Goal: Information Seeking & Learning: Learn about a topic

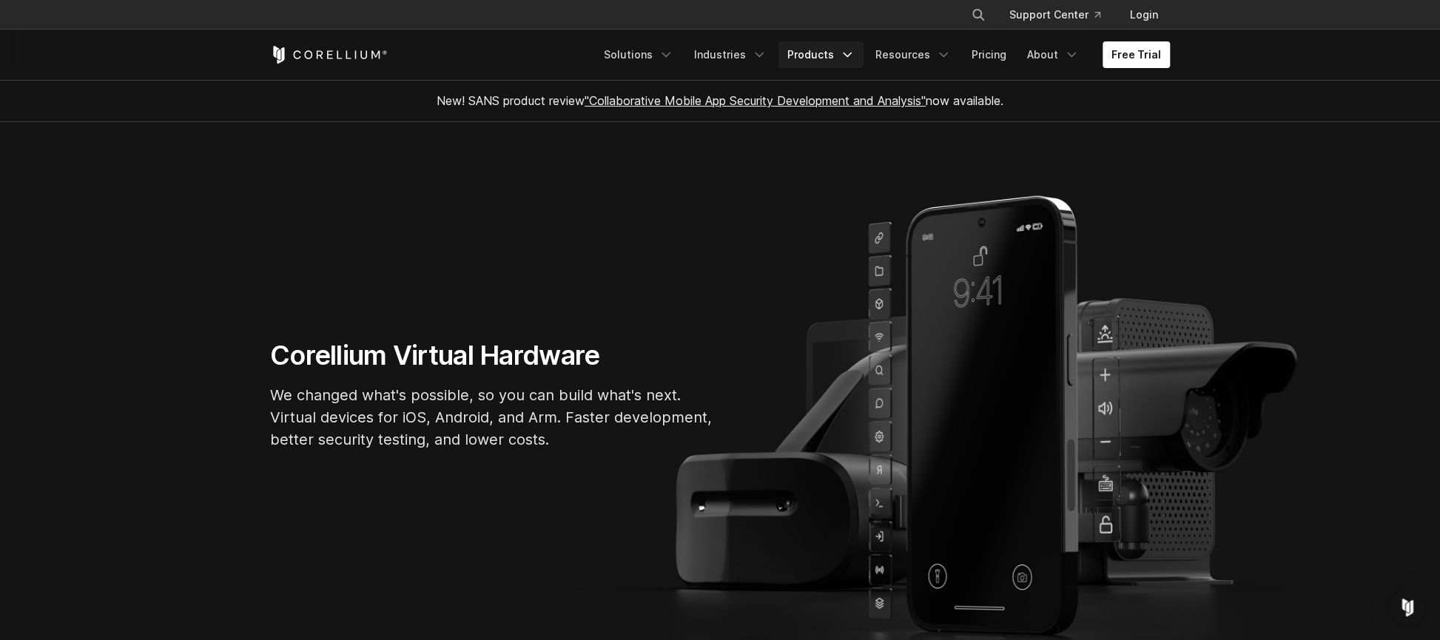
click at [837, 55] on link "Products" at bounding box center [820, 54] width 85 height 27
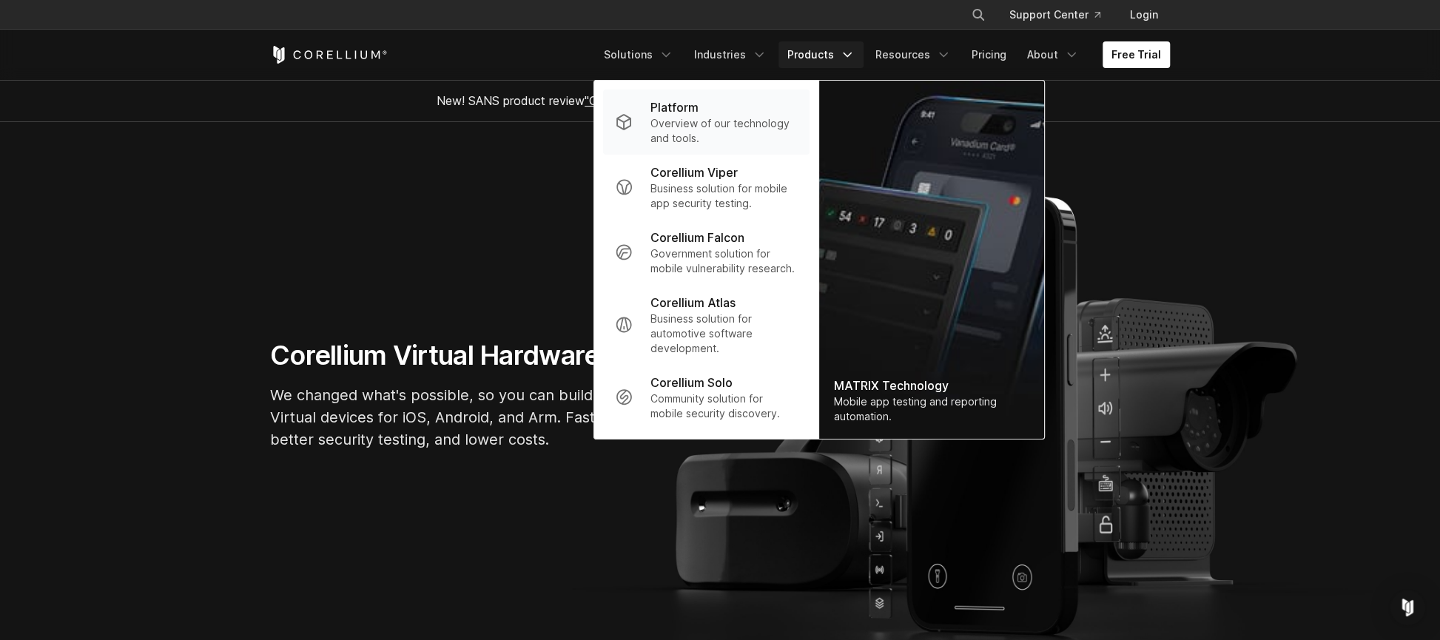
click at [679, 110] on p "Platform" at bounding box center [674, 107] width 48 height 18
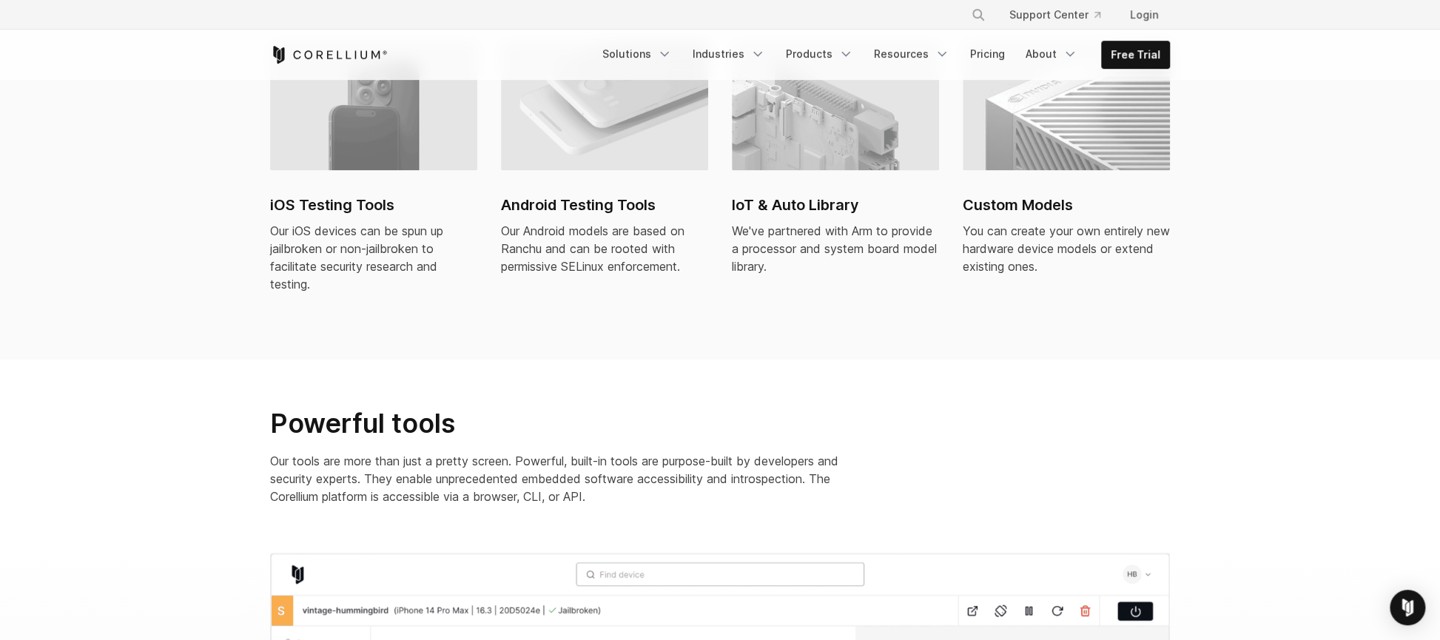
scroll to position [1094, 0]
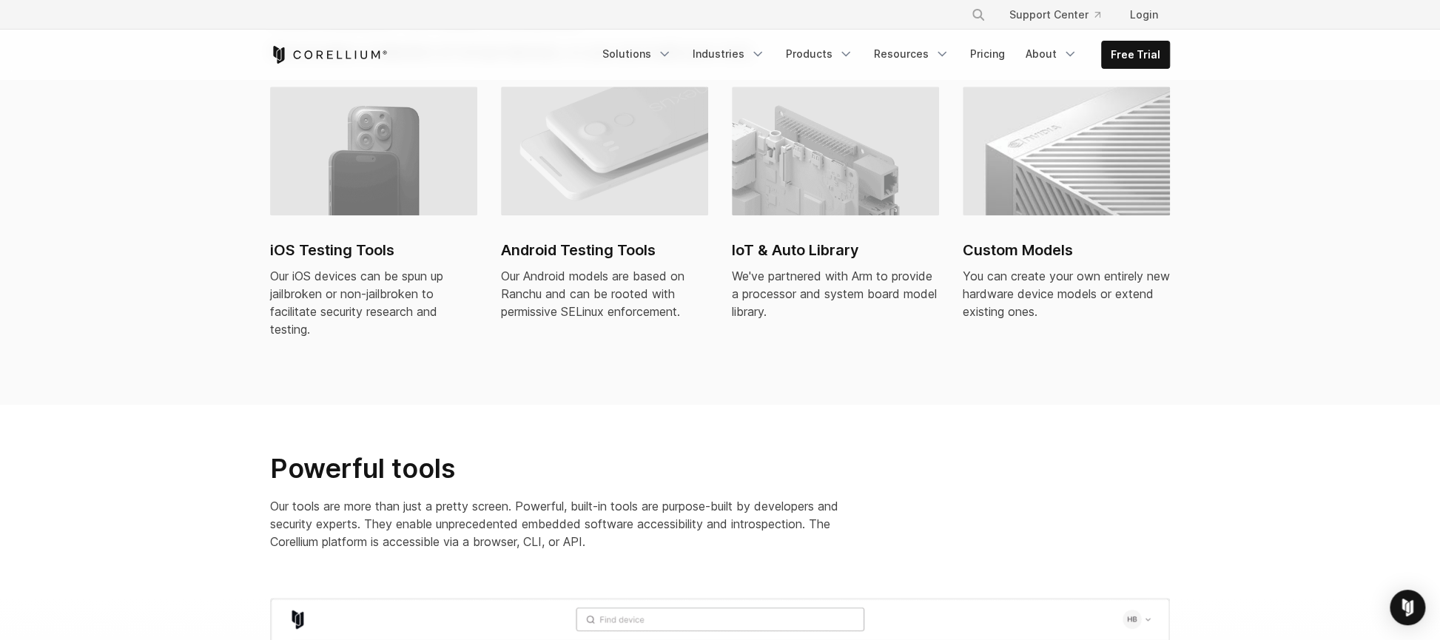
click at [1046, 239] on h2 "Custom Models" at bounding box center [1066, 250] width 207 height 22
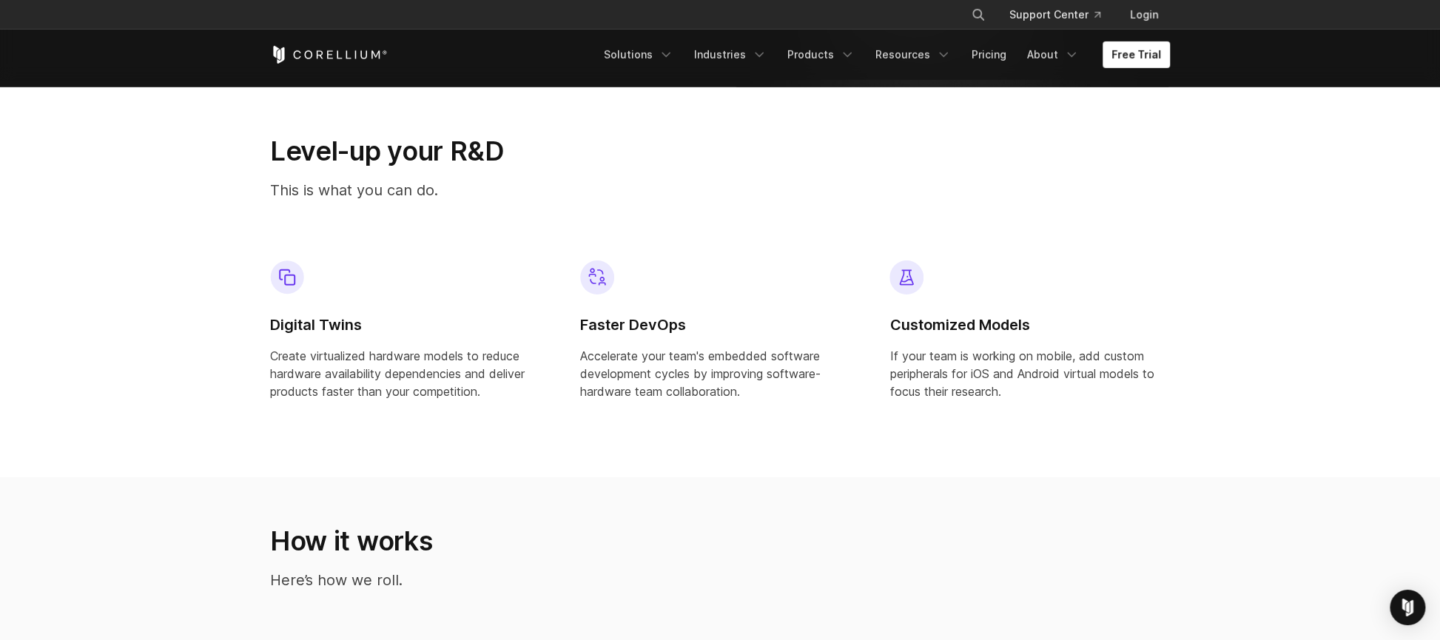
scroll to position [1172, 0]
